Goal: Information Seeking & Learning: Learn about a topic

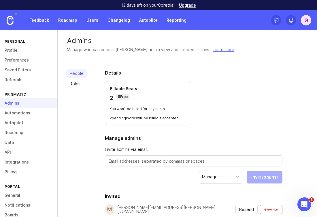
scroll to position [49, 0]
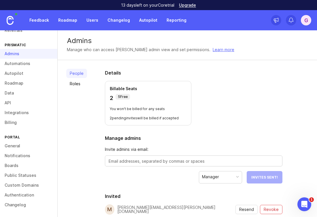
click at [33, 24] on link "Feedback" at bounding box center [39, 20] width 27 height 10
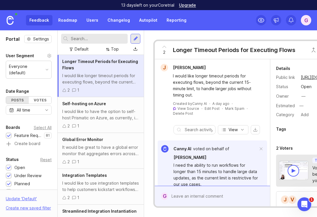
click at [88, 38] on input "text" at bounding box center [98, 38] width 55 height 6
type input "ai"
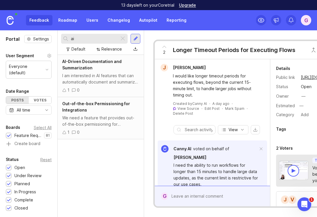
click at [109, 75] on div "I am interested in AI features that can automatically document and summarize in…" at bounding box center [100, 78] width 77 height 13
